Goal: Transaction & Acquisition: Obtain resource

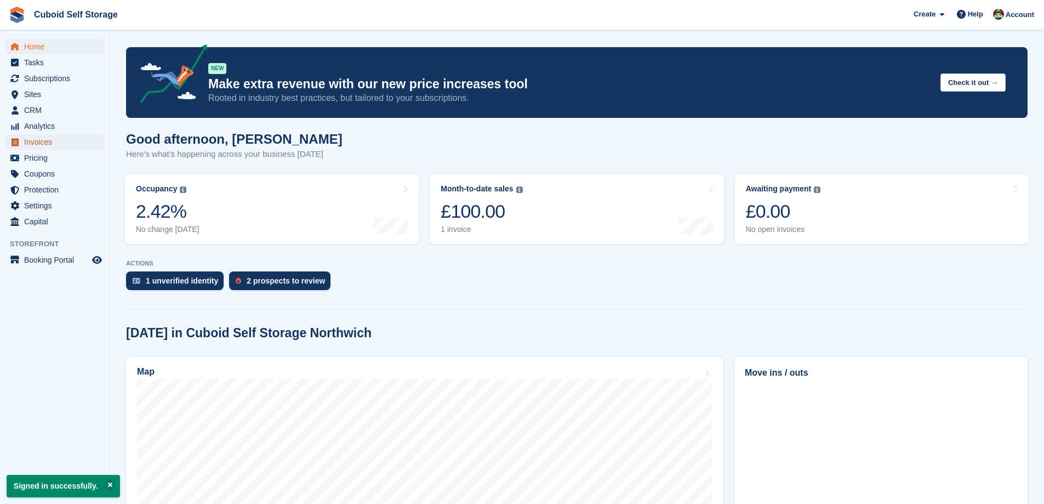
click at [53, 146] on span "Invoices" at bounding box center [57, 141] width 66 height 15
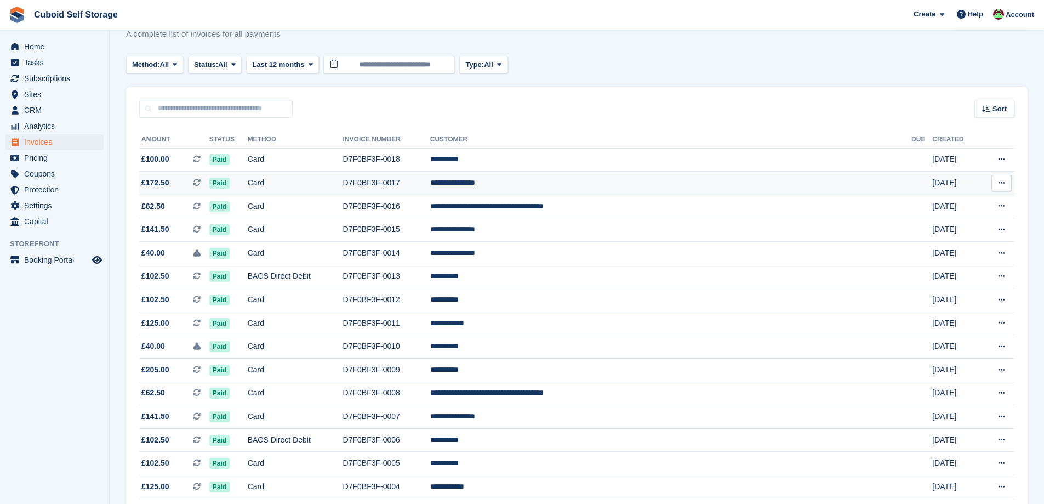
scroll to position [55, 0]
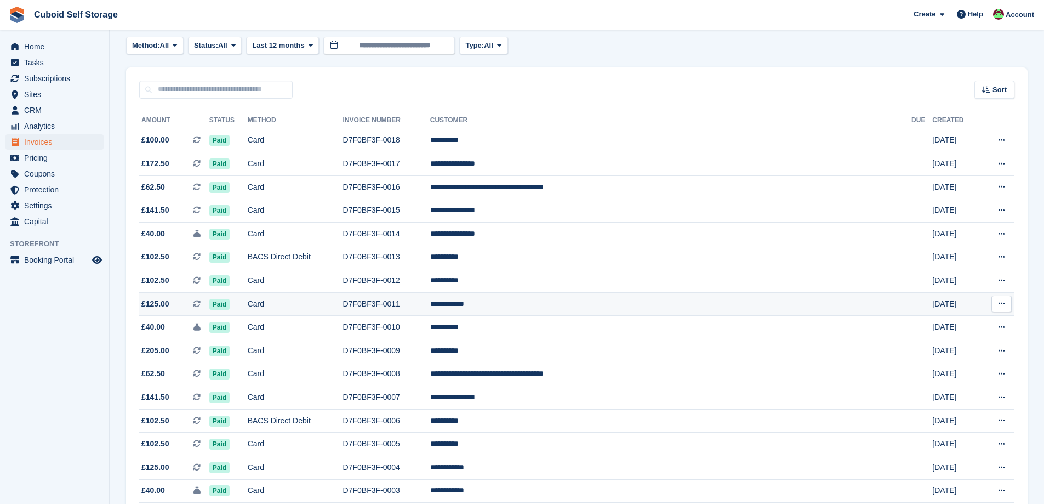
click at [1002, 305] on icon at bounding box center [1002, 303] width 6 height 7
click at [950, 327] on p "Download PDF" at bounding box center [959, 325] width 95 height 14
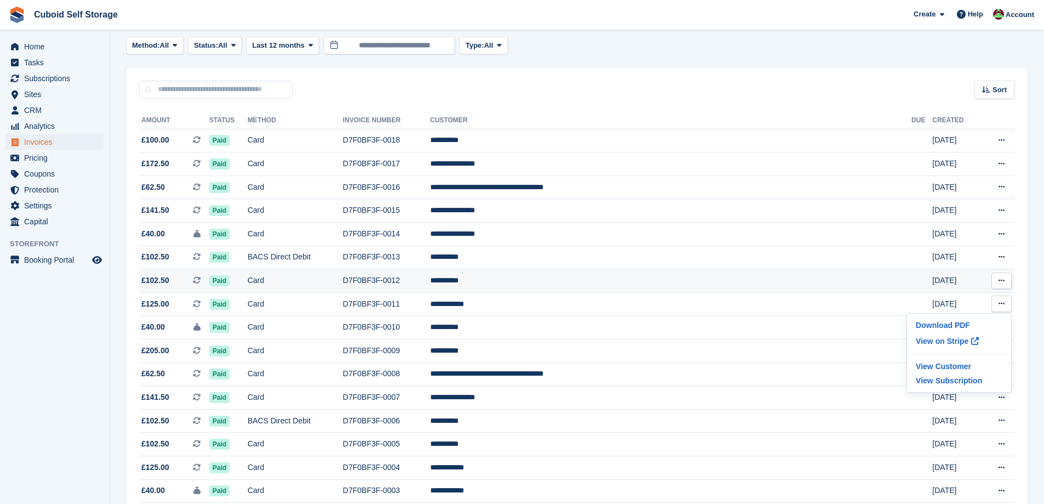
click at [997, 281] on button at bounding box center [1002, 280] width 20 height 16
click at [967, 302] on p "Download PDF" at bounding box center [959, 302] width 95 height 14
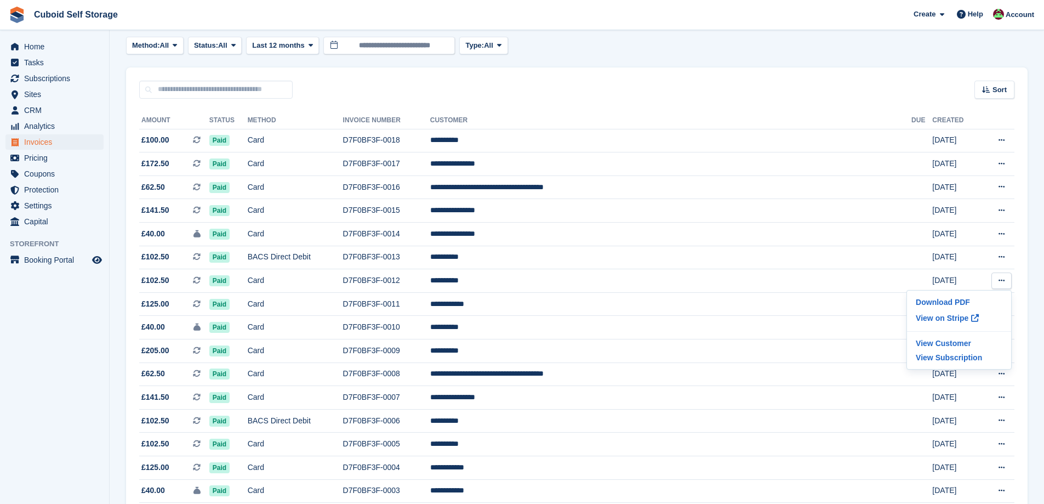
click at [1037, 300] on section "Invoices A complete list of invoices for all payments Export Export Invoices Ex…" at bounding box center [577, 274] width 935 height 658
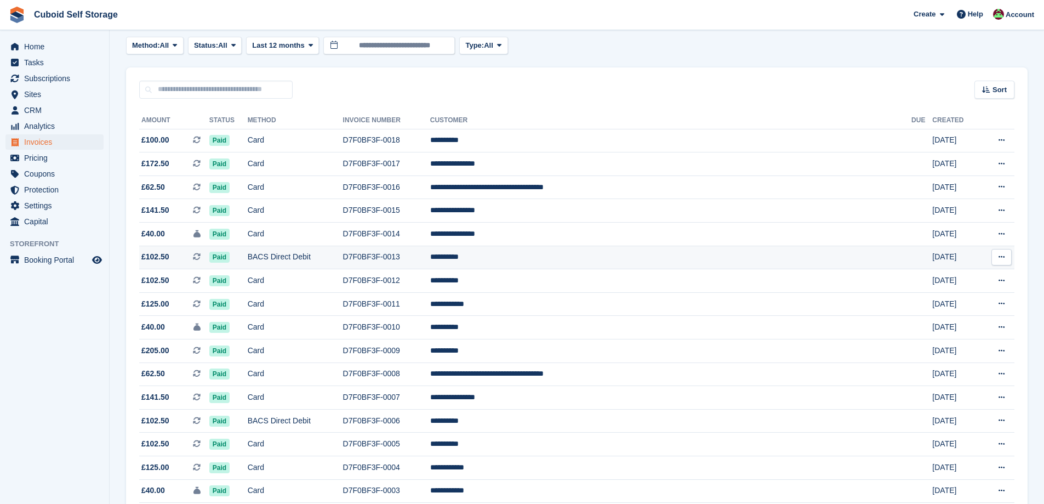
click at [999, 255] on icon at bounding box center [1002, 256] width 6 height 7
click at [954, 277] on p "Download PDF" at bounding box center [959, 278] width 95 height 14
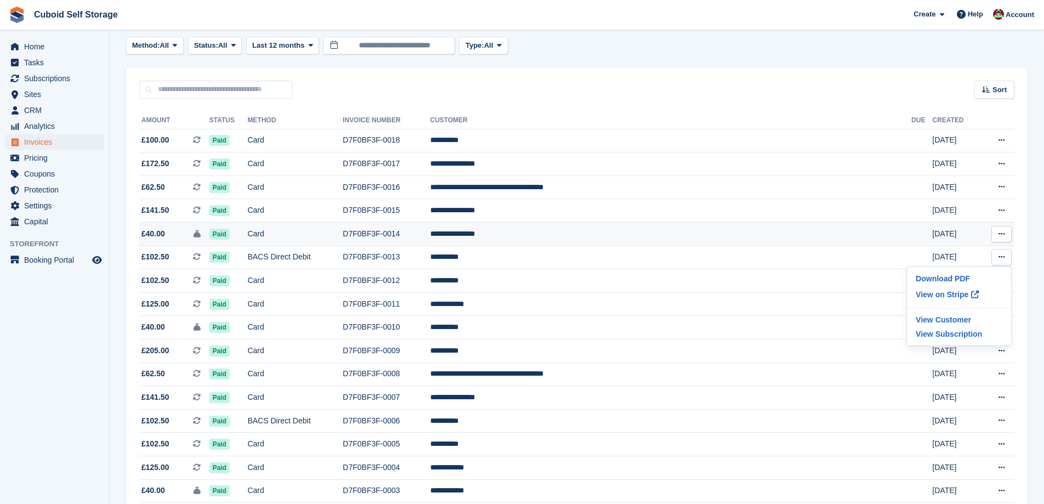
click at [1002, 235] on icon at bounding box center [1002, 233] width 6 height 7
click at [971, 252] on p "Download PDF" at bounding box center [959, 255] width 95 height 14
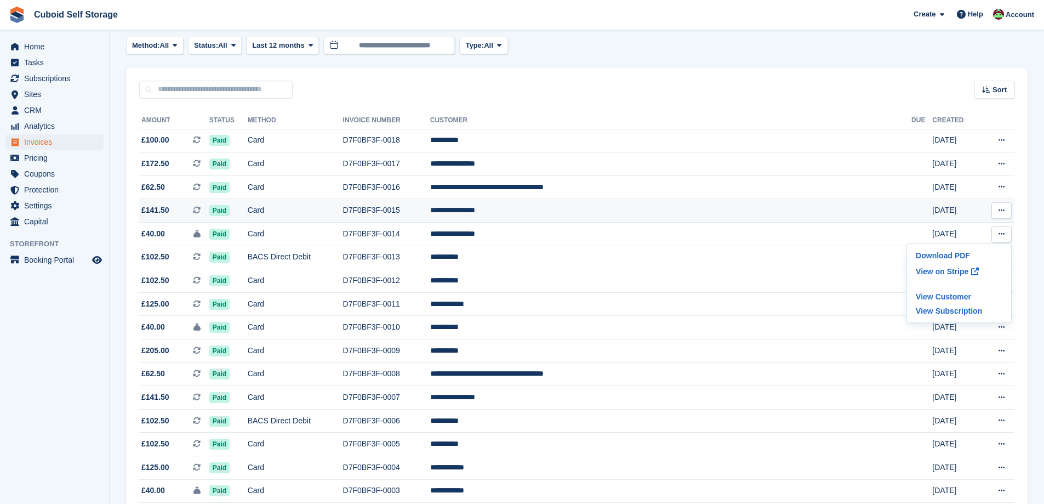
click at [999, 209] on icon at bounding box center [1002, 210] width 6 height 7
click at [976, 230] on p "Download PDF" at bounding box center [959, 232] width 95 height 14
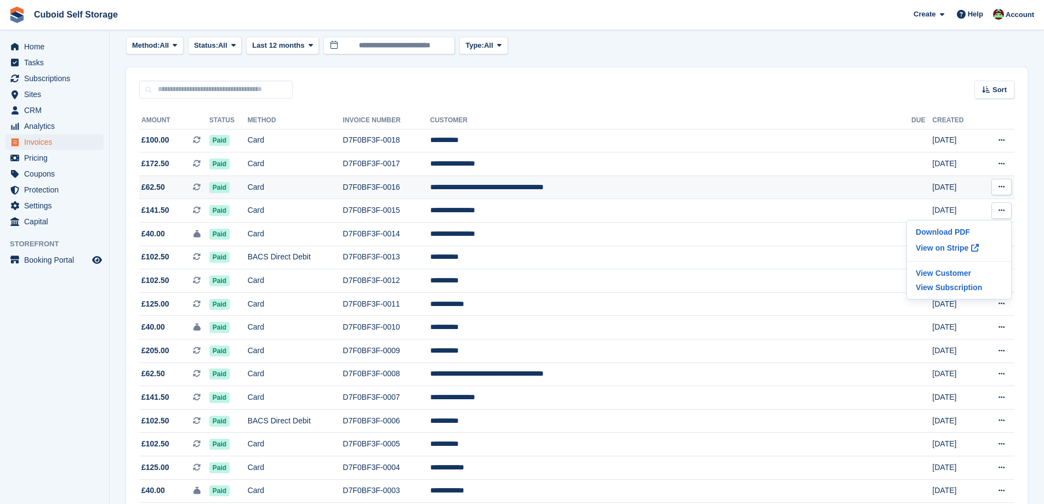
click at [1000, 190] on icon at bounding box center [1002, 186] width 6 height 7
click at [963, 207] on p "Download PDF" at bounding box center [959, 208] width 95 height 14
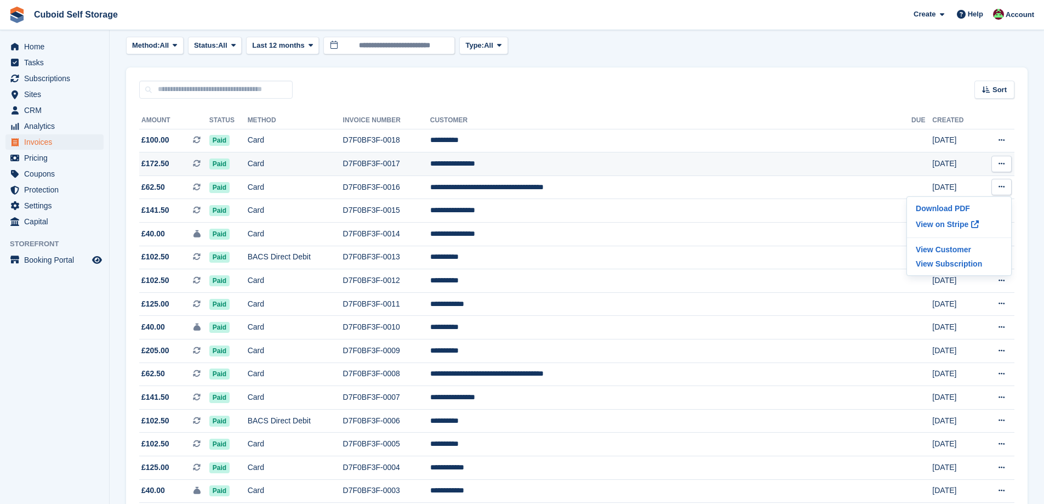
click at [1007, 166] on button at bounding box center [1002, 164] width 20 height 16
click at [957, 187] on p "Download PDF" at bounding box center [959, 185] width 95 height 14
click at [1008, 141] on button at bounding box center [1002, 140] width 20 height 16
click at [962, 157] on p "Download PDF" at bounding box center [959, 162] width 95 height 14
click at [61, 124] on span "Analytics" at bounding box center [57, 125] width 66 height 15
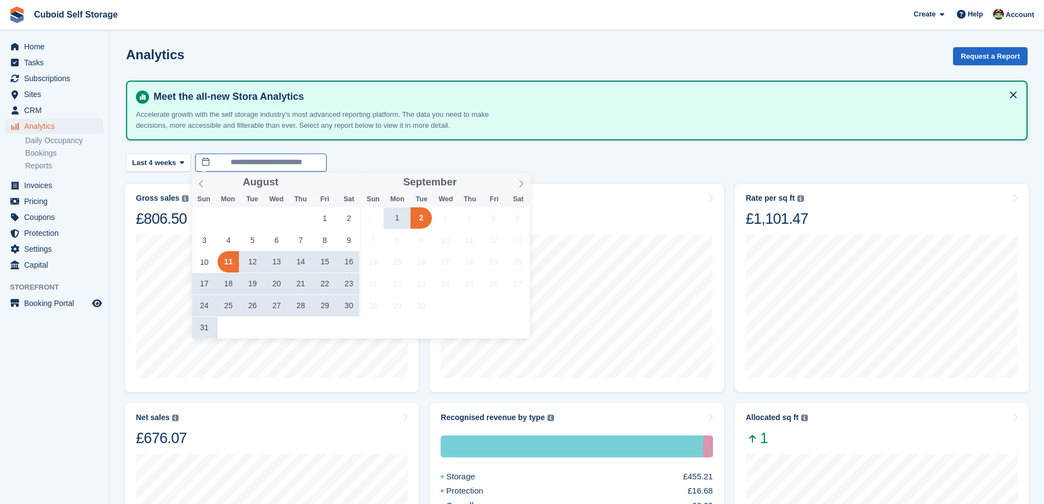
click at [291, 166] on input "**********" at bounding box center [261, 162] width 132 height 18
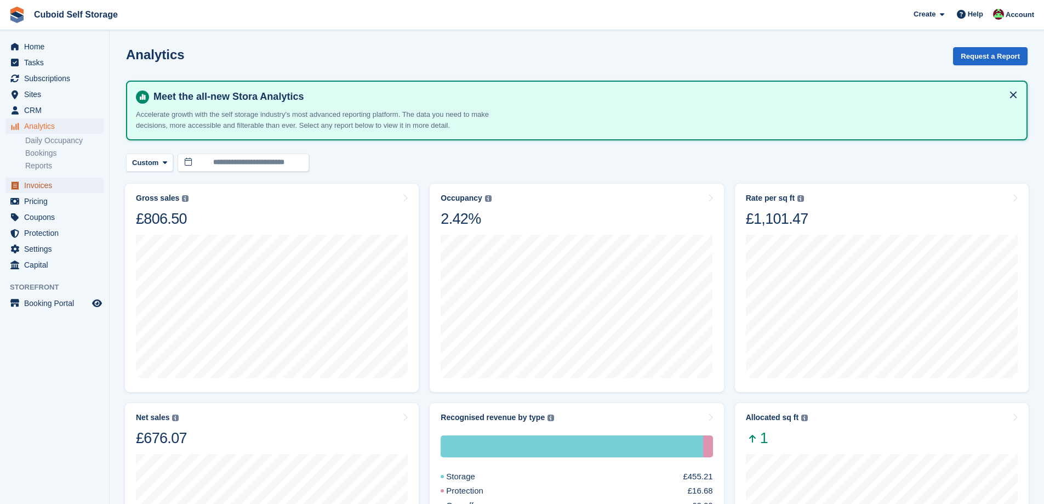
click at [73, 185] on span "Invoices" at bounding box center [57, 185] width 66 height 15
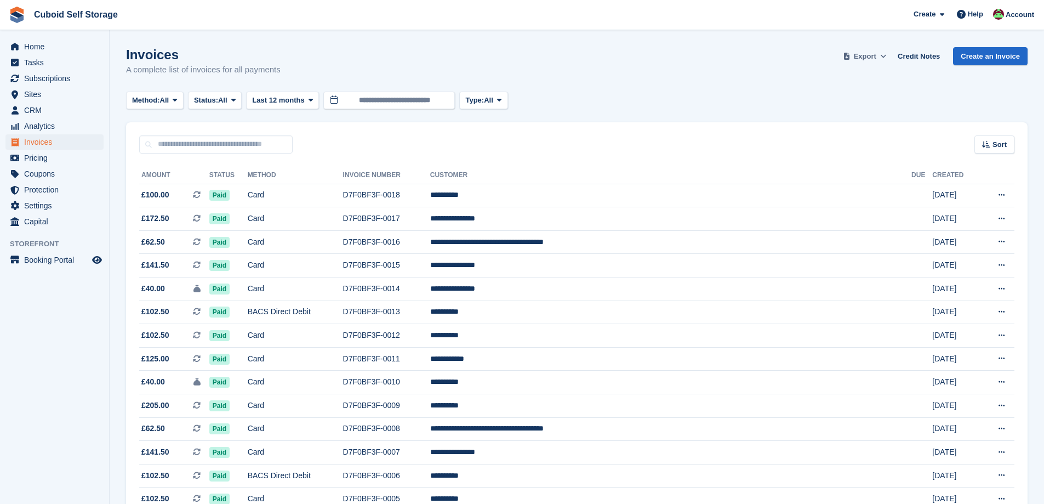
click at [872, 54] on span "Export" at bounding box center [865, 56] width 22 height 11
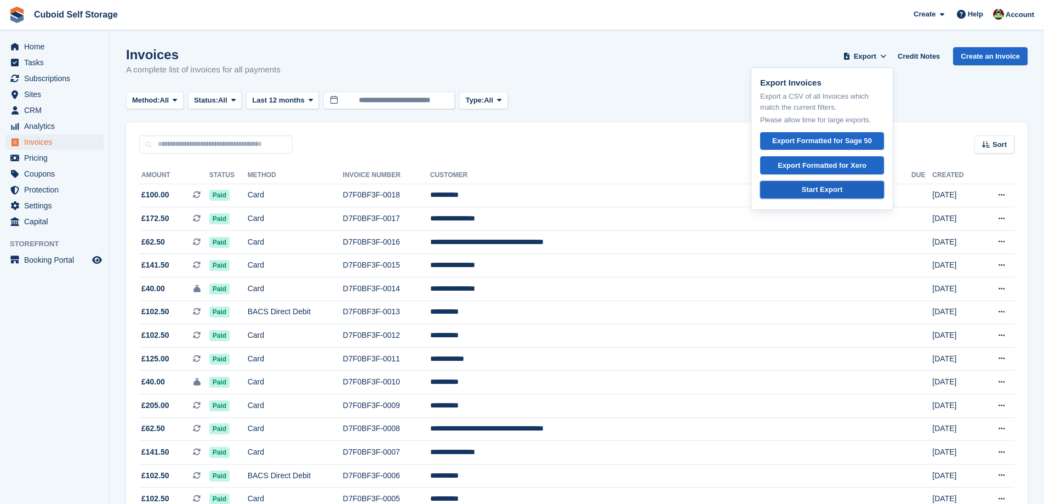
click at [831, 195] on div "Start Export" at bounding box center [822, 189] width 41 height 11
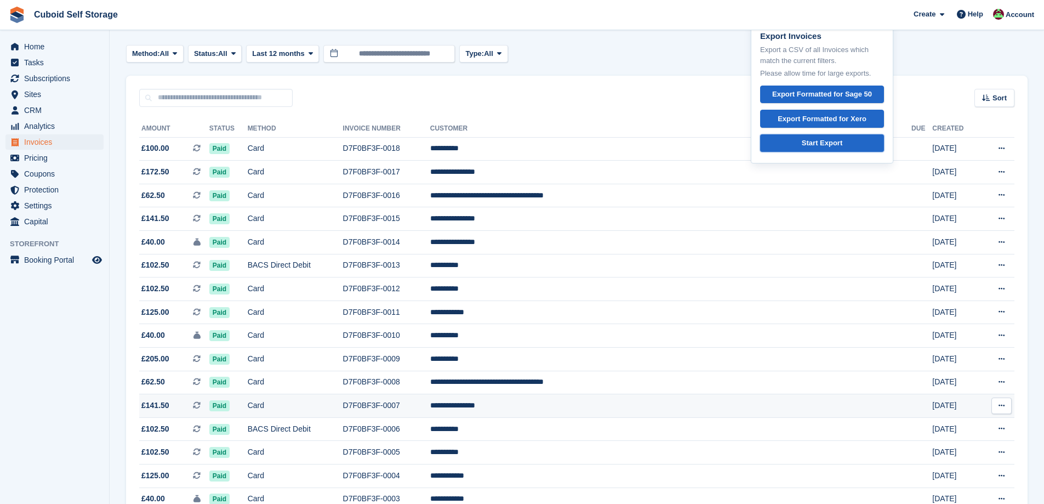
scroll to position [155, 0]
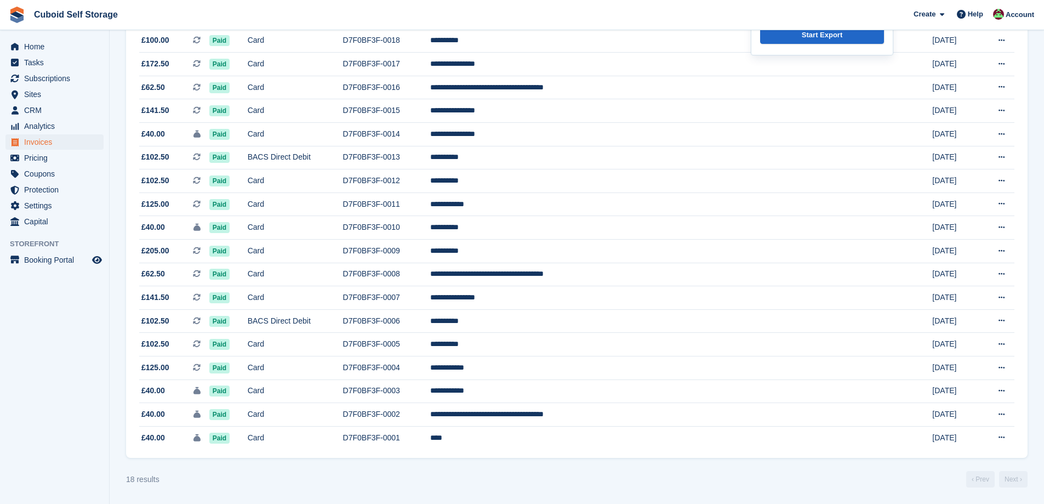
click at [395, 467] on turbo-frame "Invoices A complete list of invoices for all payments Export Export Invoices Ex…" at bounding box center [577, 190] width 902 height 595
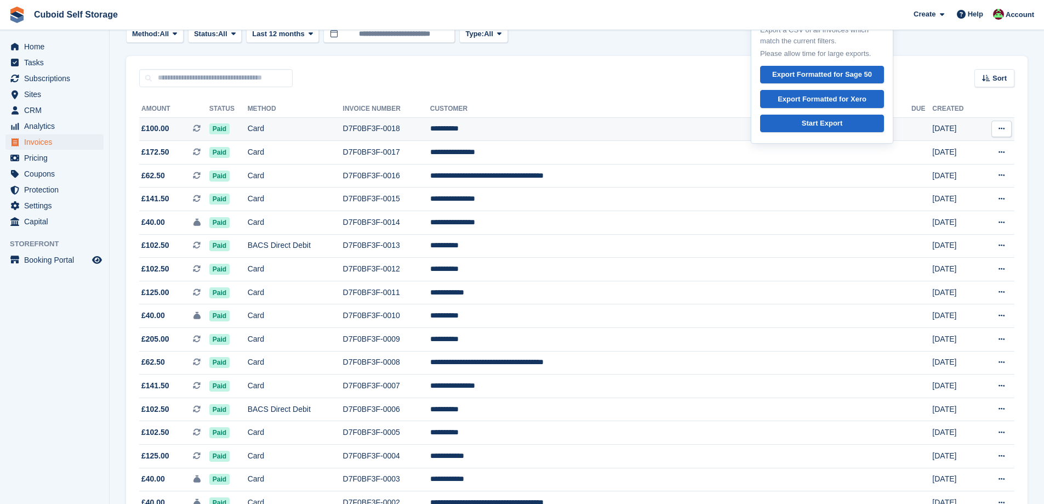
scroll to position [0, 0]
